Goal: Task Accomplishment & Management: Complete application form

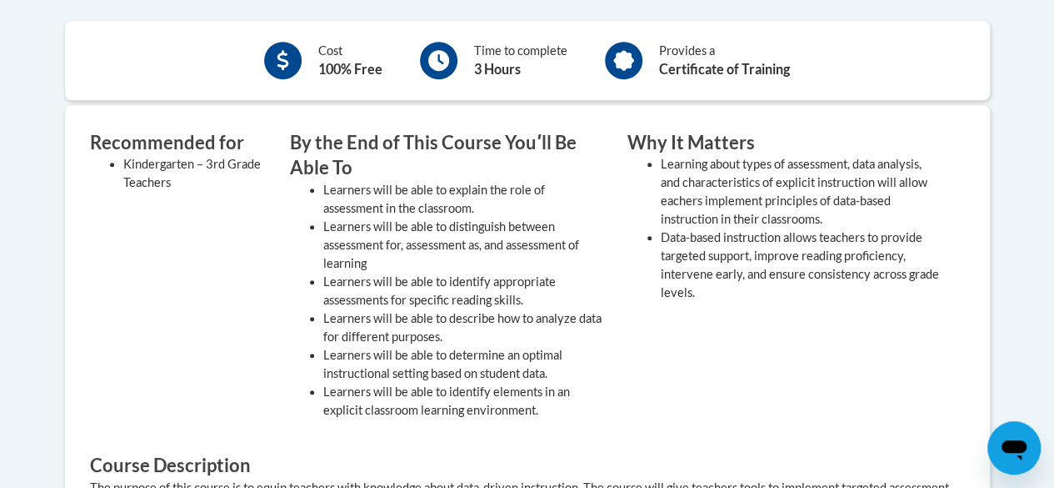
scroll to position [348, 0]
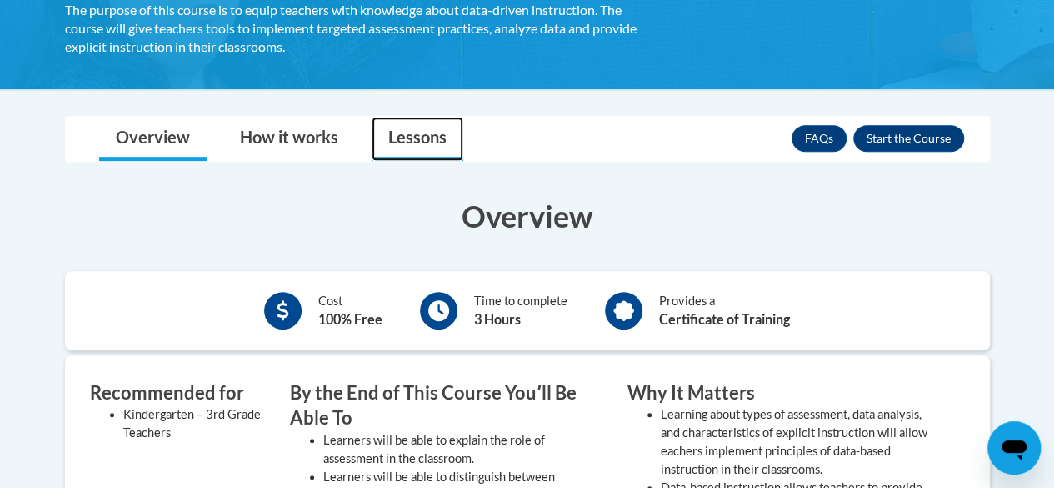
click at [412, 129] on link "Lessons" at bounding box center [418, 139] width 92 height 44
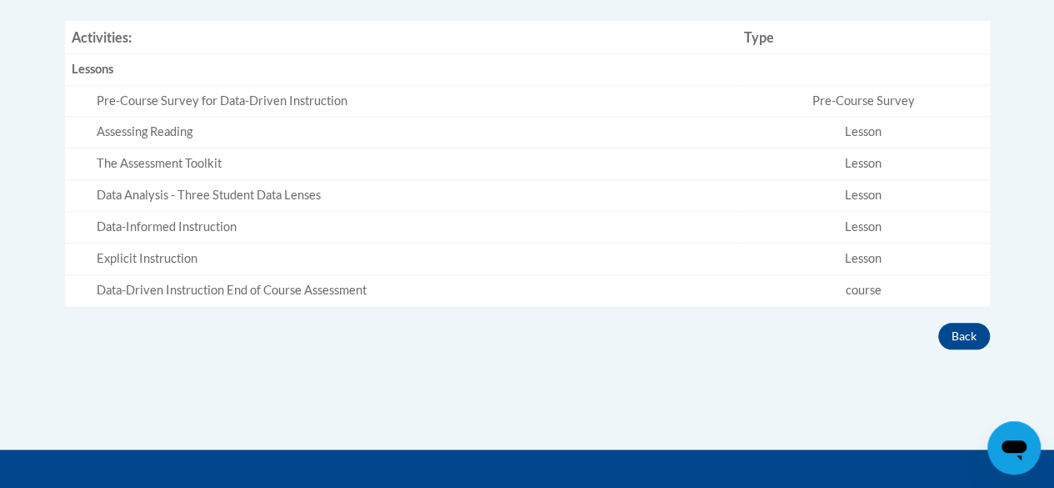
scroll to position [264, 0]
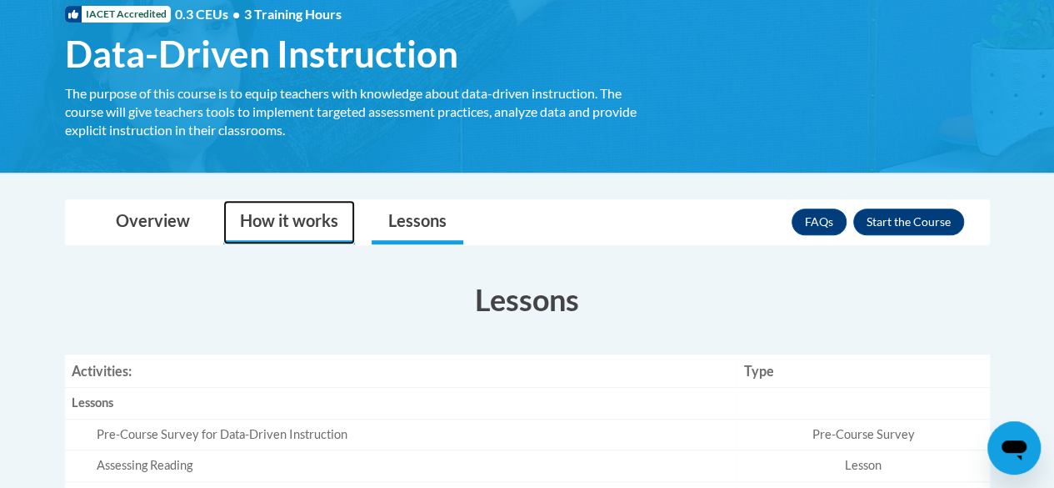
click at [267, 208] on link "How it works" at bounding box center [289, 222] width 132 height 44
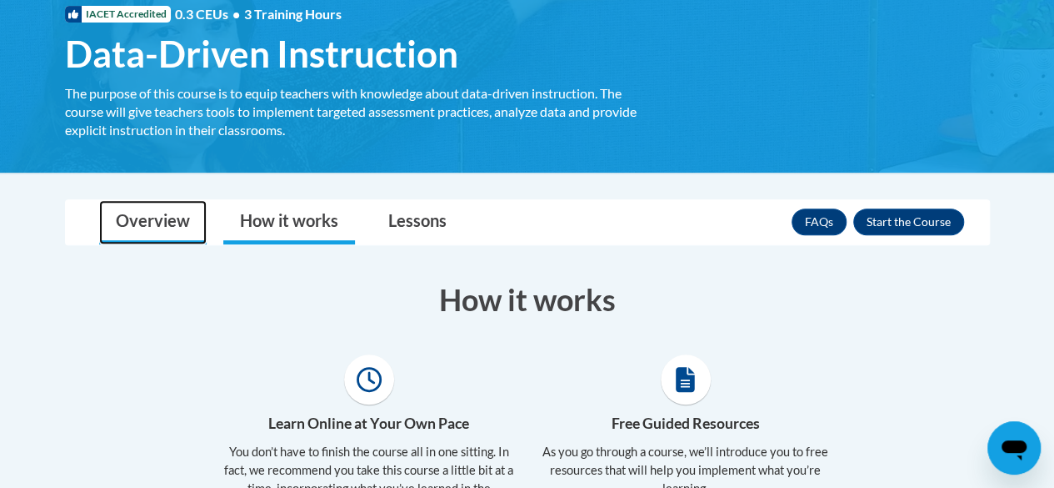
click at [173, 213] on link "Overview" at bounding box center [153, 222] width 108 height 44
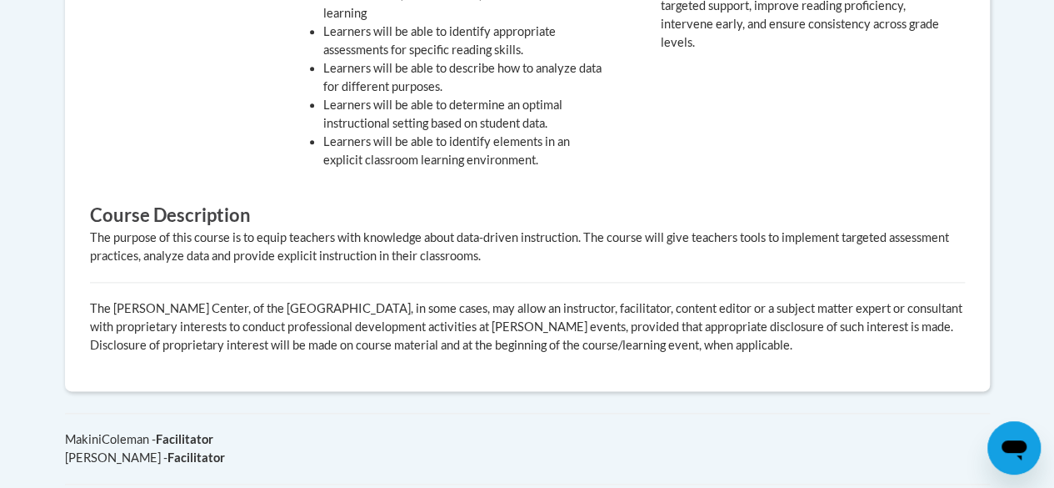
scroll to position [514, 0]
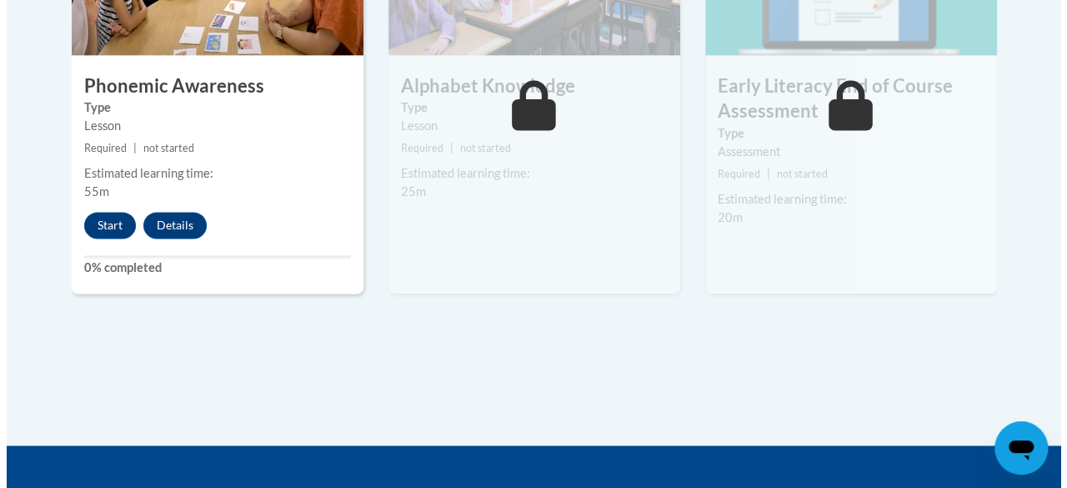
scroll to position [1049, 0]
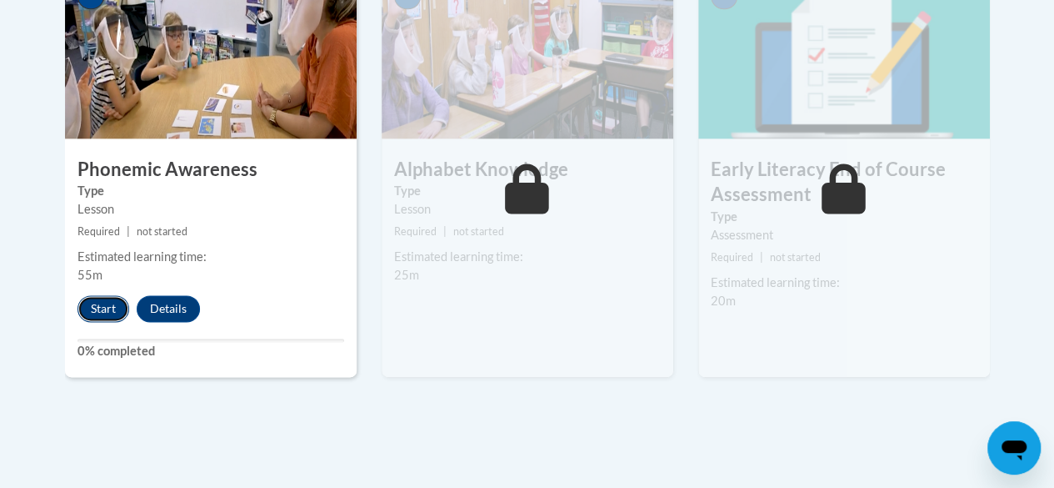
click at [105, 309] on button "Start" at bounding box center [104, 308] width 52 height 27
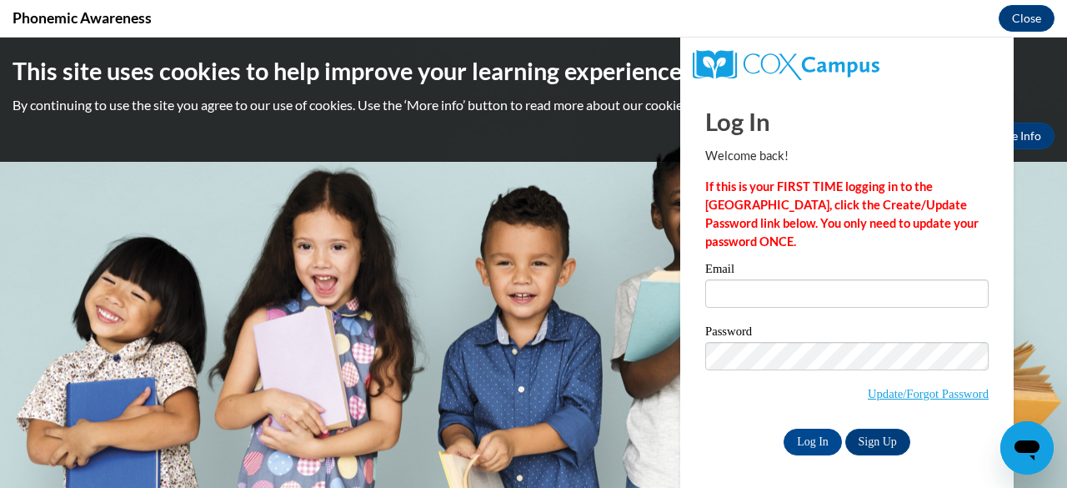
scroll to position [0, 0]
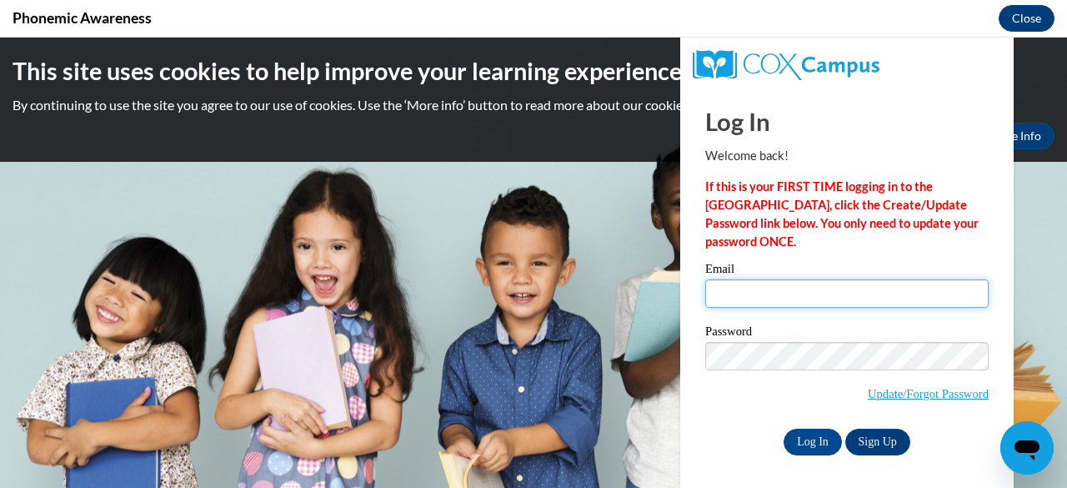
type input "[EMAIL_ADDRESS][DOMAIN_NAME]"
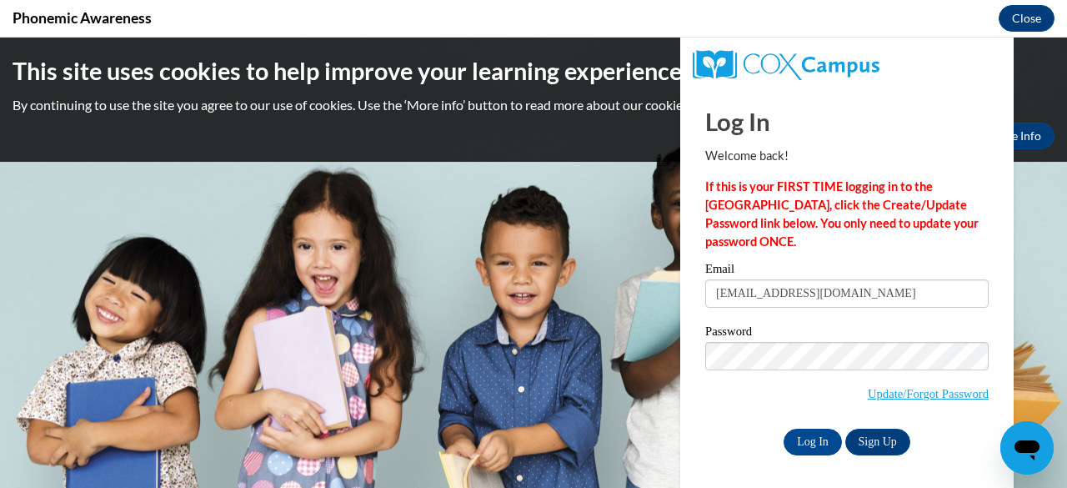
click at [726, 418] on div "Password Update/Forgot Password" at bounding box center [846, 374] width 283 height 98
click at [791, 449] on input "Log In" at bounding box center [813, 441] width 58 height 27
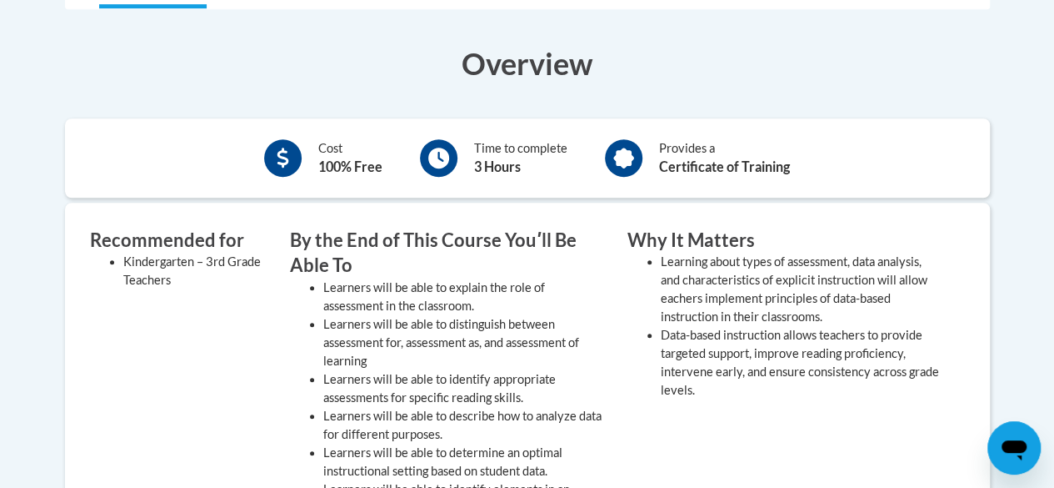
scroll to position [583, 0]
